Goal: Find specific page/section: Find specific page/section

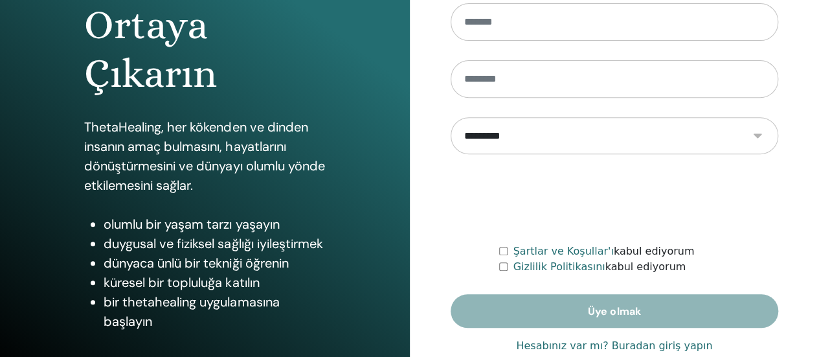
scroll to position [264, 0]
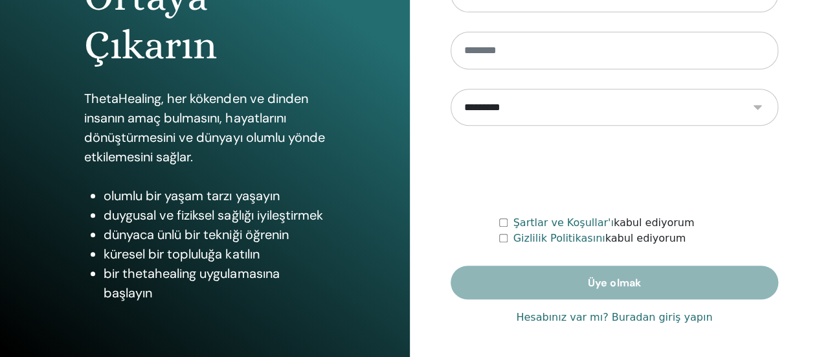
type input "**********"
click at [582, 318] on font "Hesabınız var mı? Buradan giriş yapın" at bounding box center [614, 317] width 196 height 12
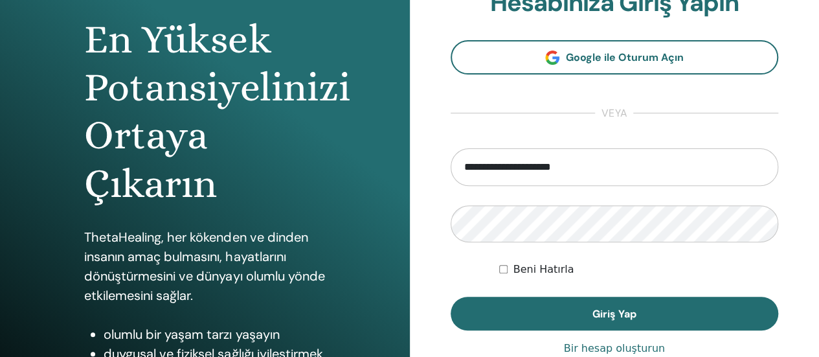
scroll to position [129, 0]
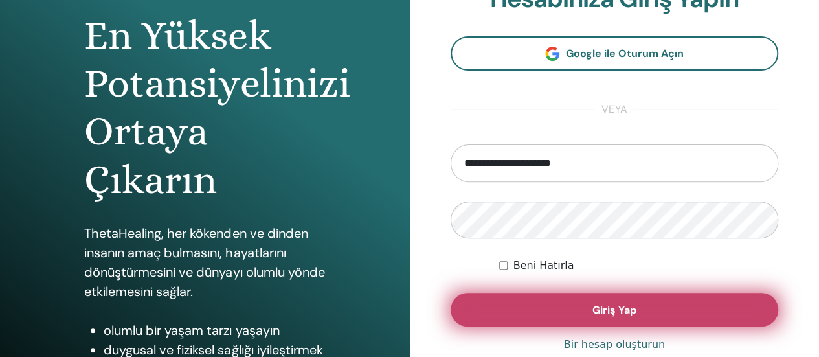
click at [505, 316] on button "Giriş Yap" at bounding box center [614, 310] width 328 height 34
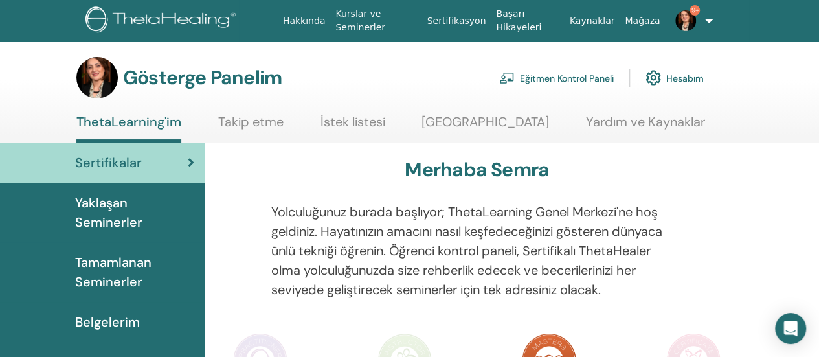
click at [540, 78] on font "Eğitmen Kontrol Paneli" at bounding box center [567, 78] width 94 height 12
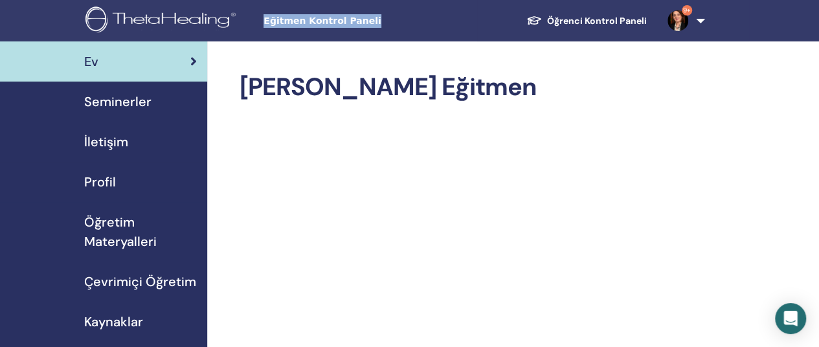
drag, startPoint x: 263, startPoint y: 23, endPoint x: 425, endPoint y: 21, distance: 161.8
click at [425, 21] on span "Eğitmen Kontrol Paneli" at bounding box center [360, 21] width 194 height 14
click at [106, 98] on font "Seminerler" at bounding box center [117, 101] width 67 height 17
